Goal: Complete application form

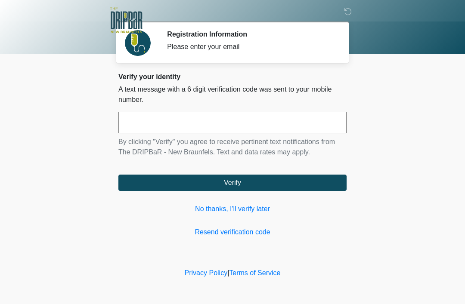
click at [272, 206] on link "No thanks, I'll verify later" at bounding box center [232, 209] width 228 height 10
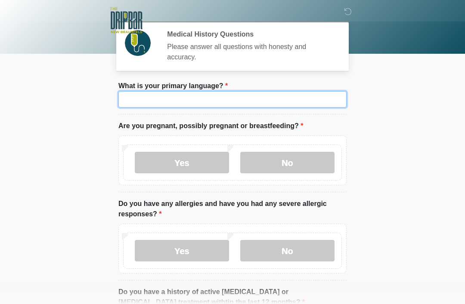
click at [288, 107] on input "What is your primary language?" at bounding box center [232, 99] width 228 height 16
type input "*******"
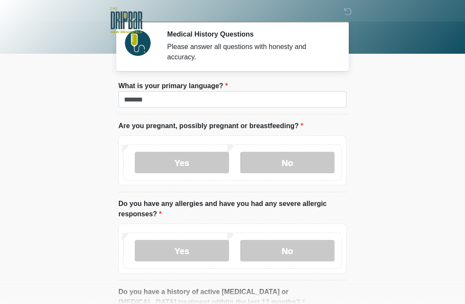
click at [306, 153] on label "No" at bounding box center [287, 163] width 94 height 22
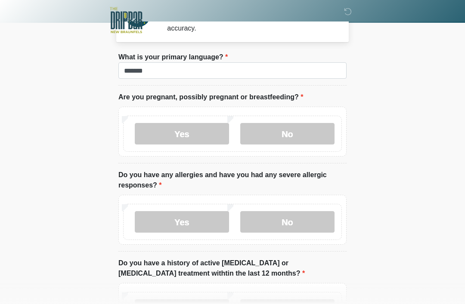
scroll to position [32, 0]
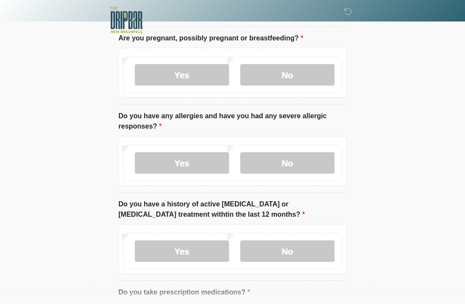
click at [201, 165] on label "Yes" at bounding box center [182, 164] width 94 height 22
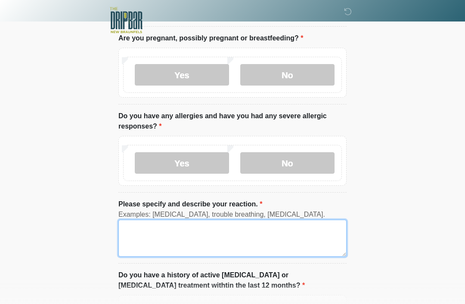
click at [190, 232] on textarea "Please specify and describe your reaction." at bounding box center [232, 238] width 228 height 37
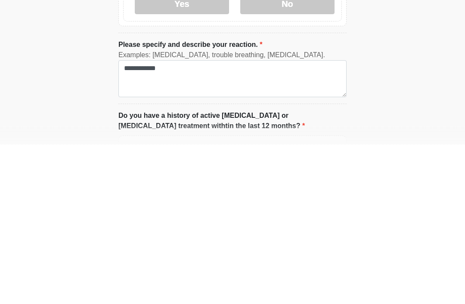
scroll to position [247, 0]
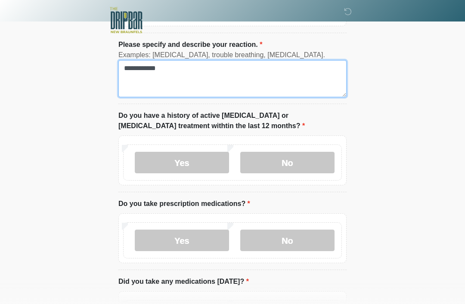
type textarea "**********"
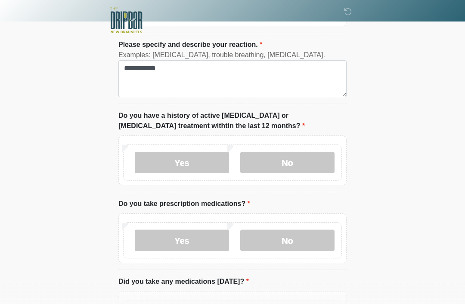
click at [291, 165] on label "No" at bounding box center [287, 163] width 94 height 22
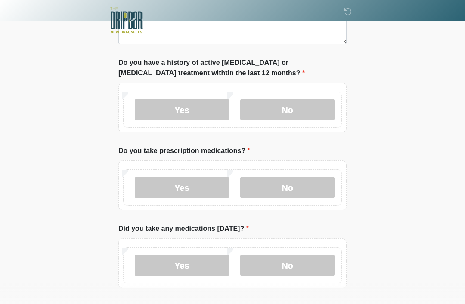
scroll to position [321, 0]
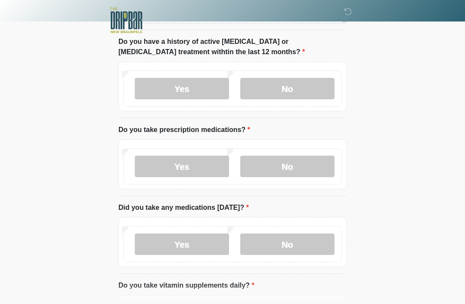
click at [201, 163] on label "Yes" at bounding box center [182, 167] width 94 height 22
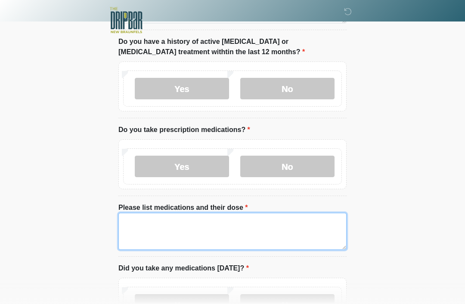
click at [276, 229] on textarea "Please list medications and their dose" at bounding box center [232, 231] width 228 height 37
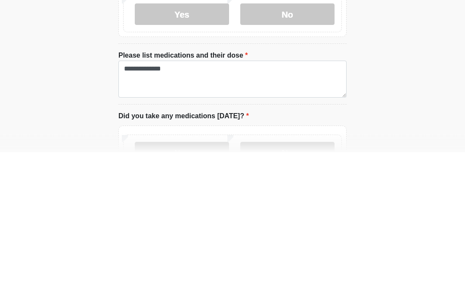
scroll to position [474, 0]
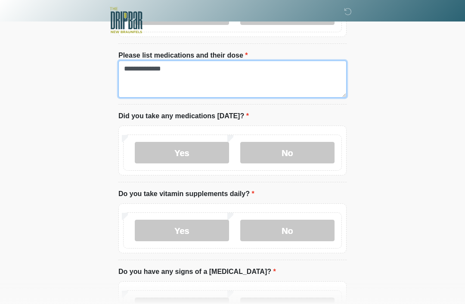
type textarea "**********"
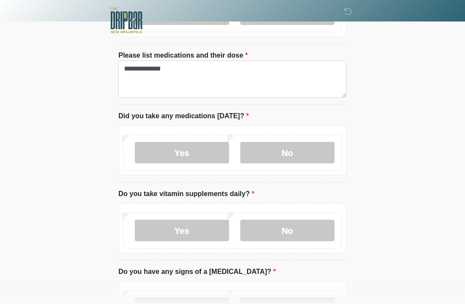
click at [171, 157] on label "Yes" at bounding box center [182, 153] width 94 height 22
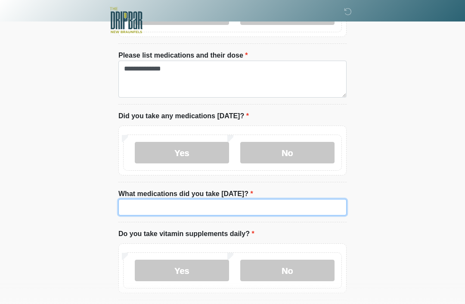
click at [282, 208] on input "What medications did you take [DATE]?" at bounding box center [232, 207] width 228 height 16
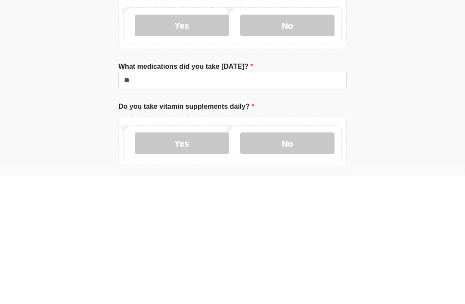
scroll to position [602, 0]
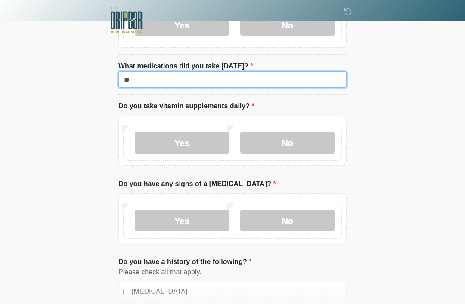
type input "**"
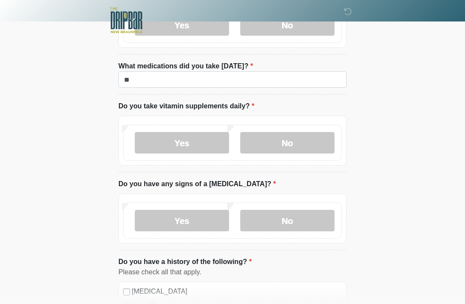
click at [183, 135] on label "Yes" at bounding box center [182, 143] width 94 height 22
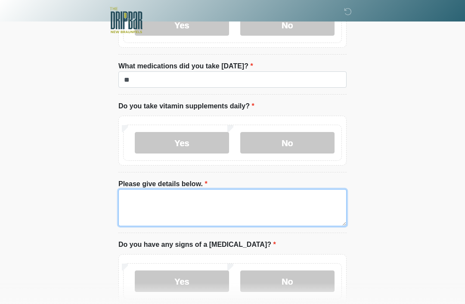
click at [261, 206] on textarea "Please give details below." at bounding box center [232, 207] width 228 height 37
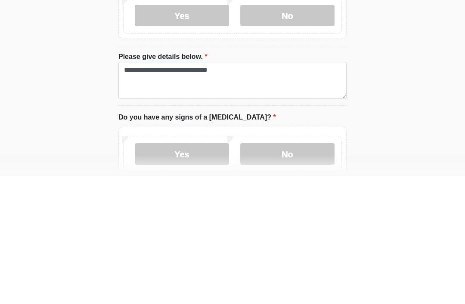
scroll to position [729, 0]
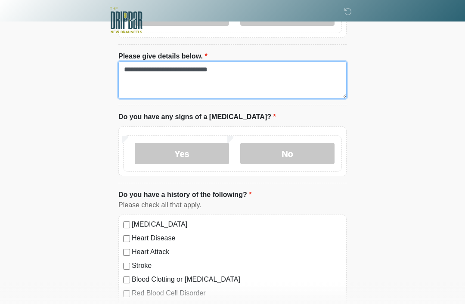
type textarea "**********"
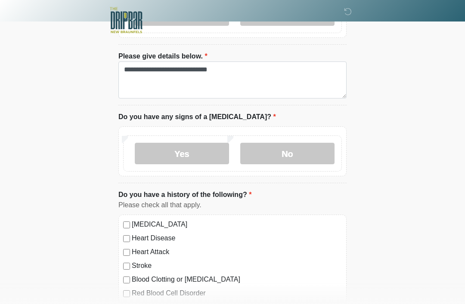
click at [299, 151] on label "No" at bounding box center [287, 154] width 94 height 22
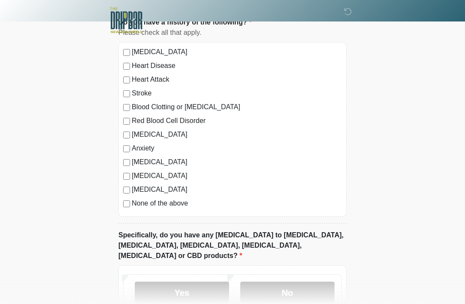
scroll to position [901, 0]
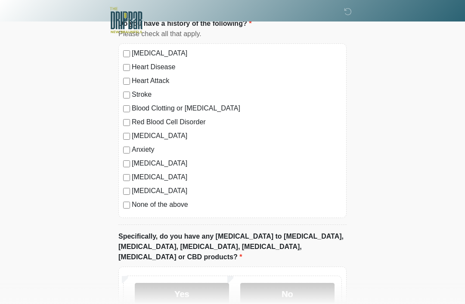
click at [132, 200] on label "None of the above" at bounding box center [237, 205] width 210 height 10
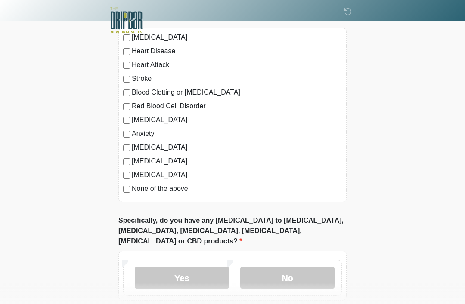
scroll to position [949, 0]
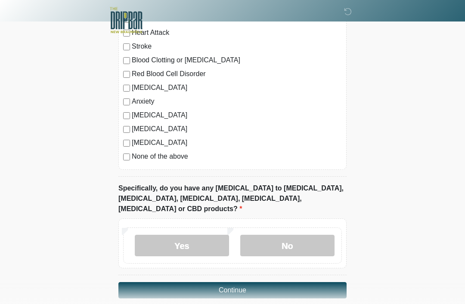
click at [307, 235] on label "No" at bounding box center [287, 246] width 94 height 22
click at [330, 282] on button "Continue" at bounding box center [232, 290] width 228 height 16
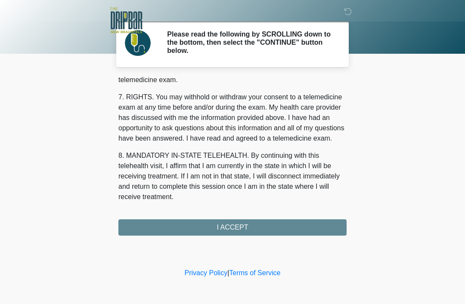
scroll to position [377, 0]
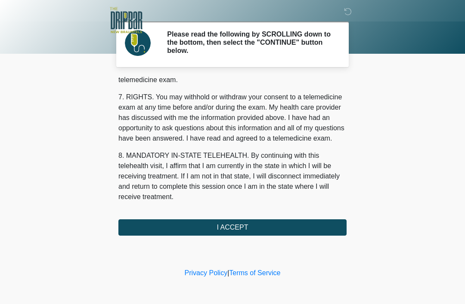
click at [332, 232] on button "I ACCEPT" at bounding box center [232, 227] width 228 height 16
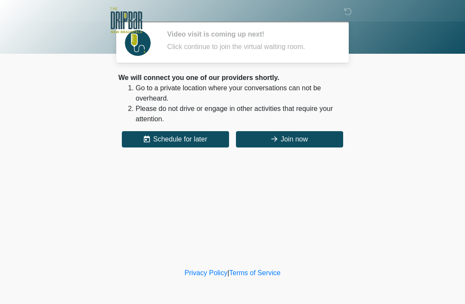
click at [301, 142] on button "Join now" at bounding box center [289, 139] width 107 height 16
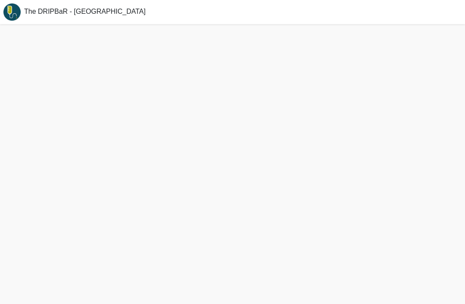
scroll to position [10, 0]
